Goal: Navigation & Orientation: Find specific page/section

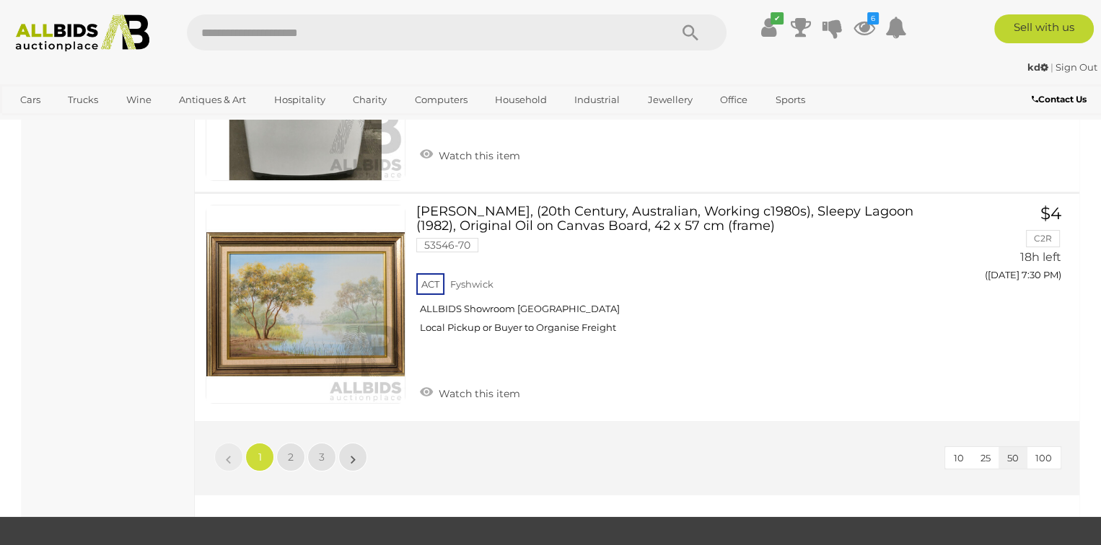
scroll to position [11179, 0]
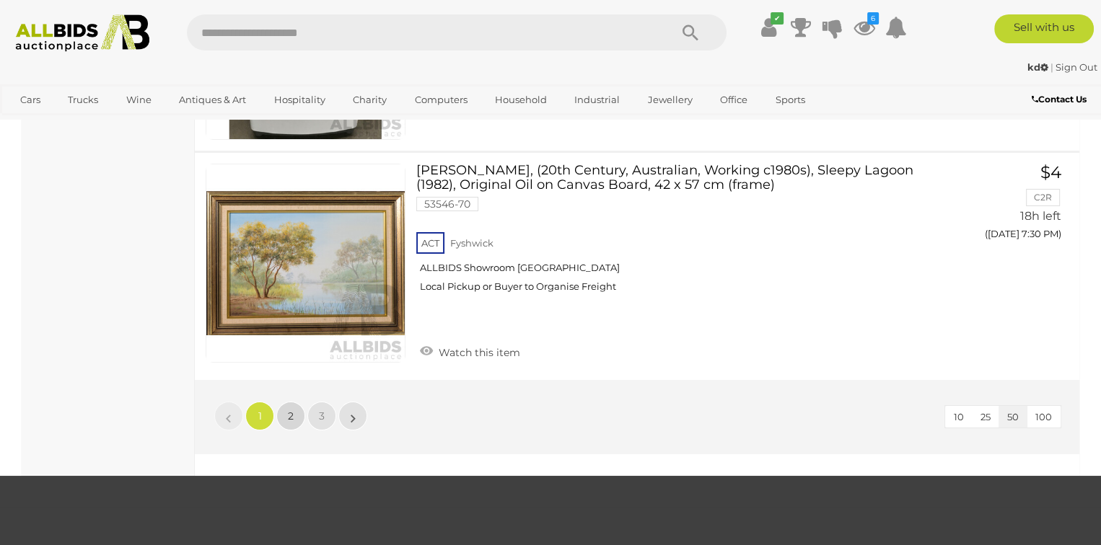
click at [290, 410] on span "2" at bounding box center [291, 416] width 6 height 13
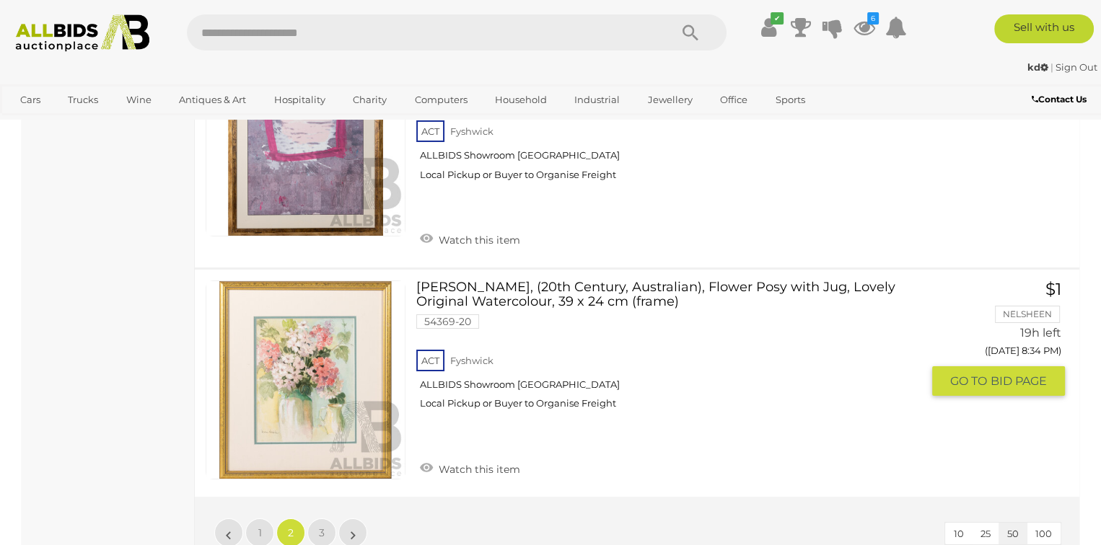
scroll to position [11108, 0]
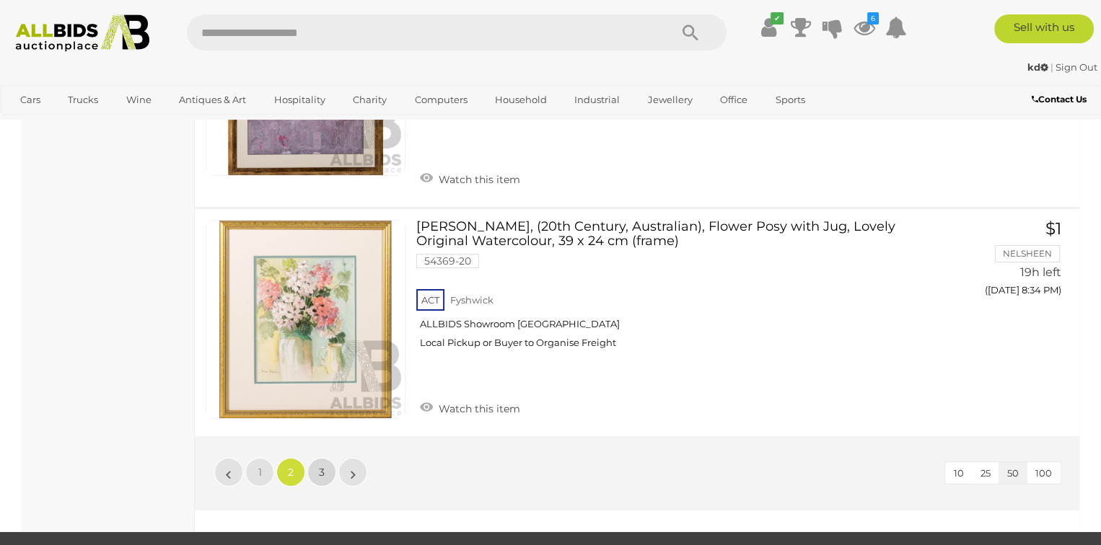
click at [322, 466] on span "3" at bounding box center [322, 472] width 6 height 13
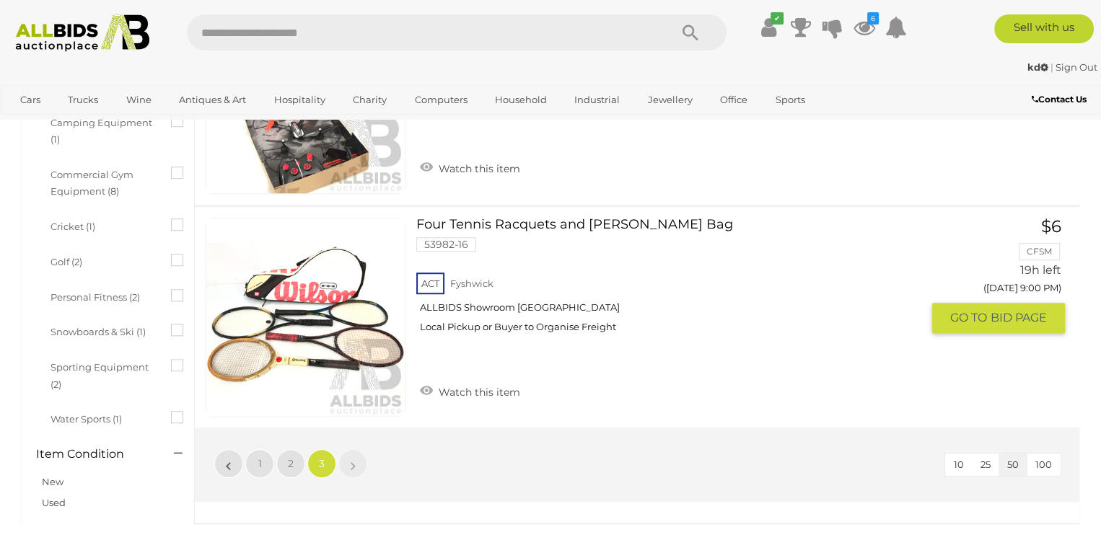
scroll to position [1155, 0]
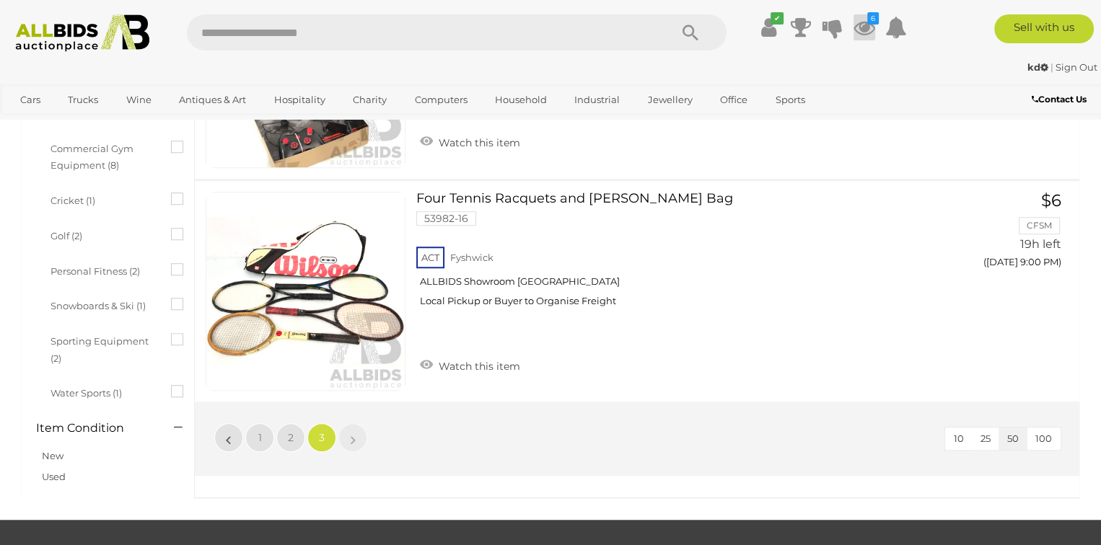
click at [865, 20] on link "6" at bounding box center [864, 27] width 22 height 26
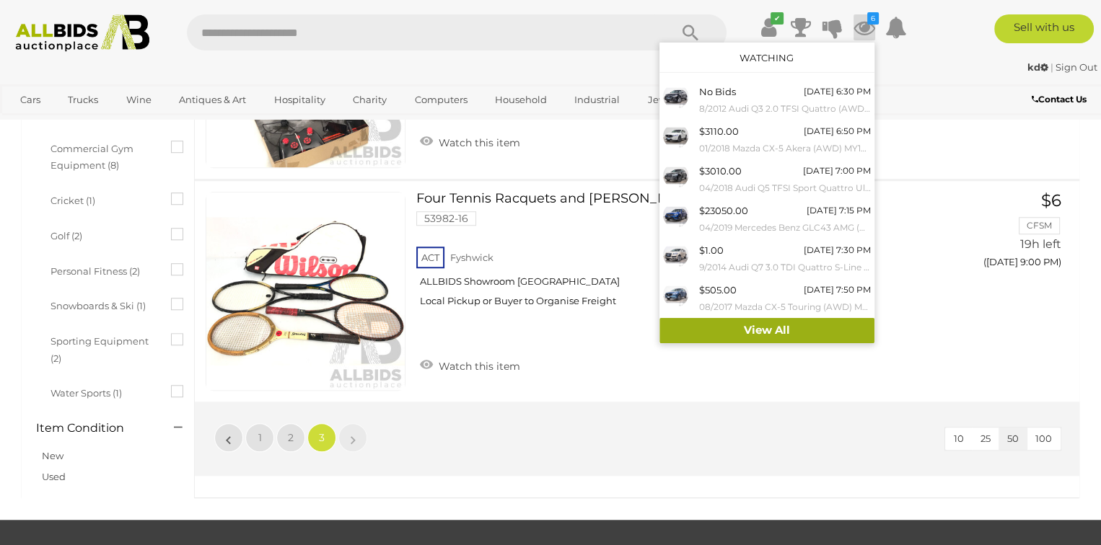
click at [755, 329] on link "View All" at bounding box center [766, 330] width 215 height 25
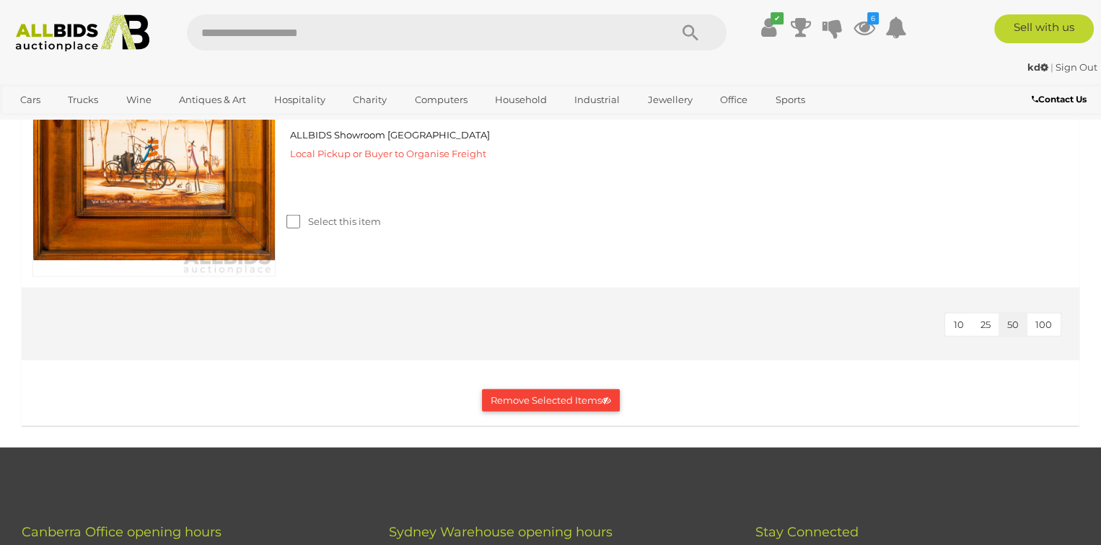
scroll to position [3390, 0]
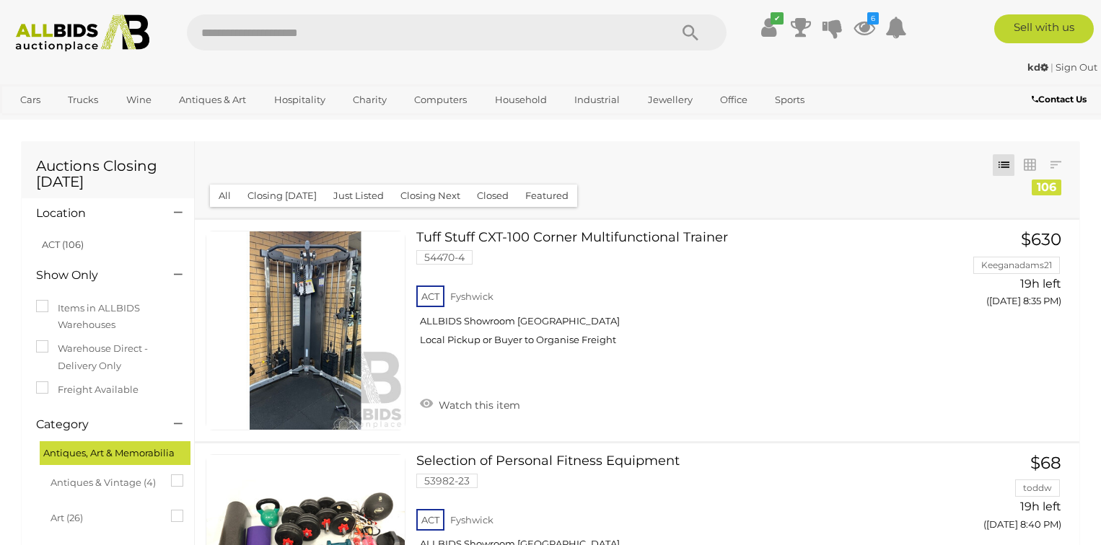
scroll to position [1133, 0]
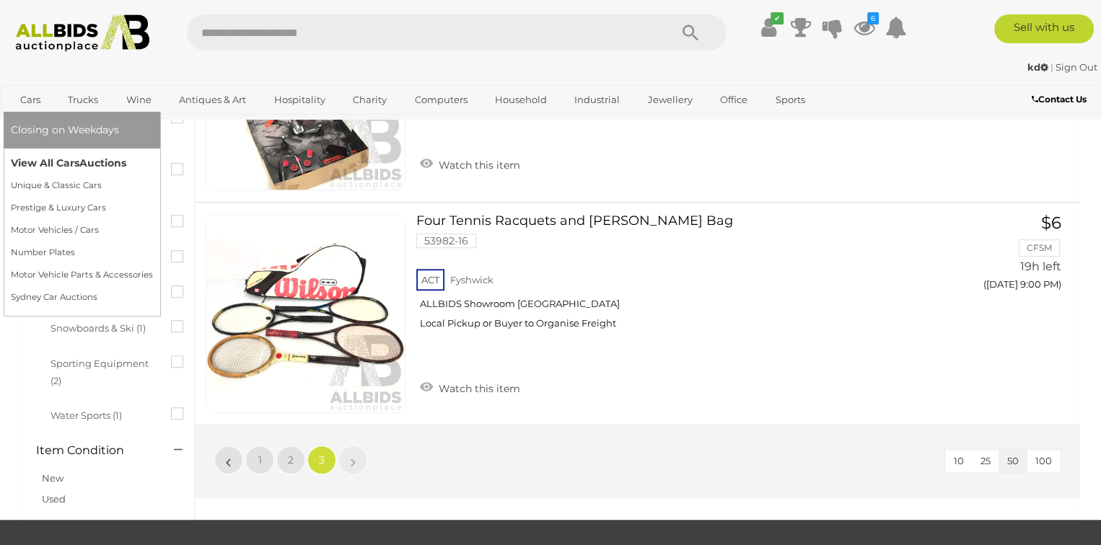
click at [24, 163] on link "View All Cars Auctions" at bounding box center [82, 163] width 142 height 22
